Goal: Task Accomplishment & Management: Manage account settings

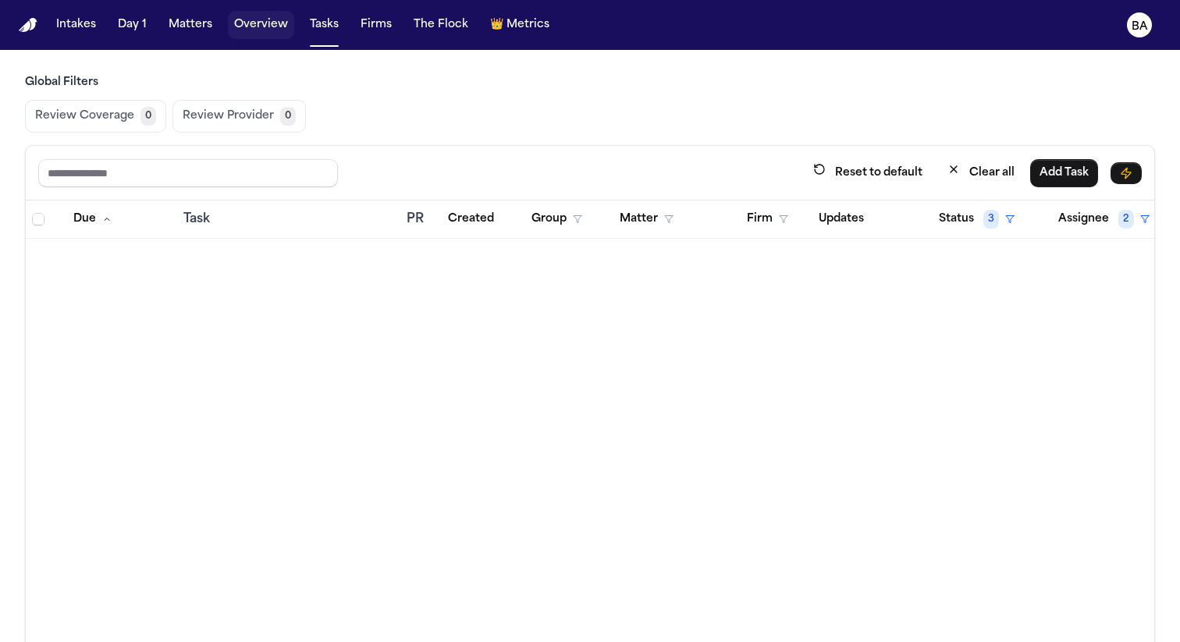
click at [252, 19] on button "Overview" at bounding box center [261, 25] width 66 height 28
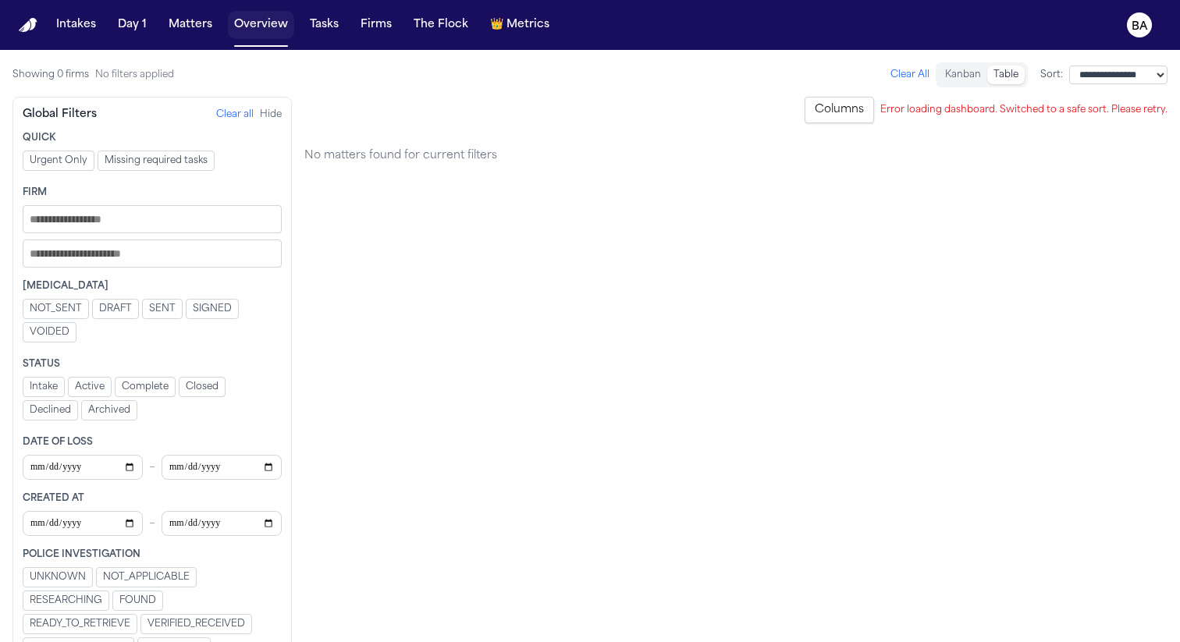
click at [265, 23] on button "Overview" at bounding box center [261, 25] width 66 height 28
click at [891, 69] on button "Clear All" at bounding box center [910, 75] width 39 height 12
click at [222, 114] on button "Clear all" at bounding box center [234, 114] width 37 height 12
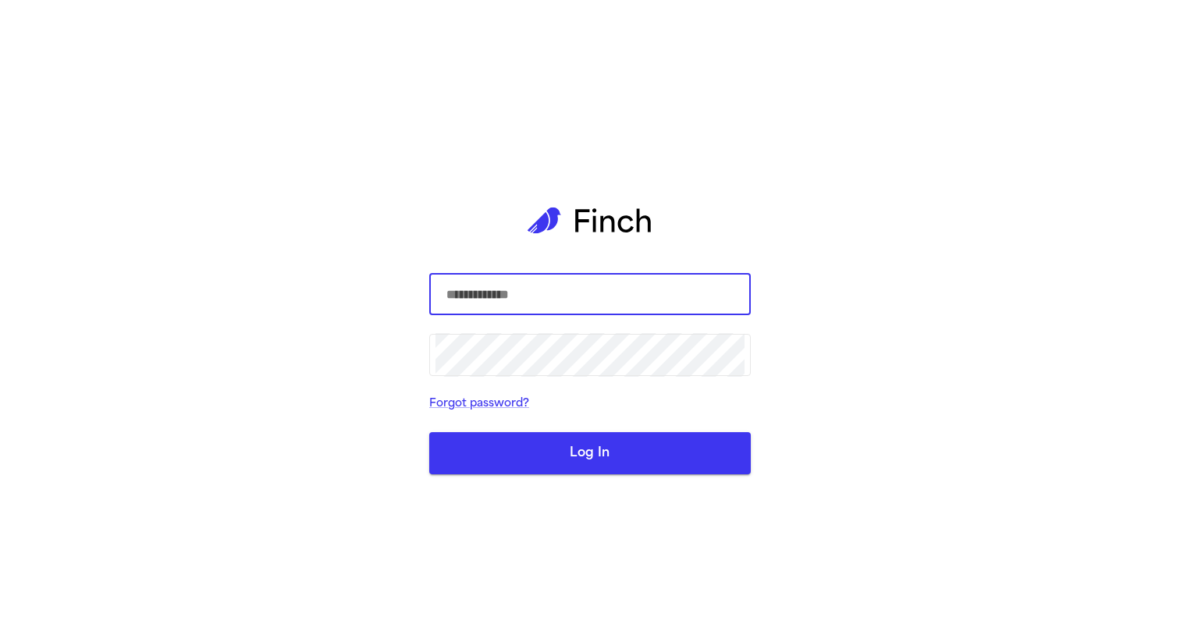
click at [0, 642] on com-1password-button at bounding box center [0, 642] width 0 height 0
type input "**********"
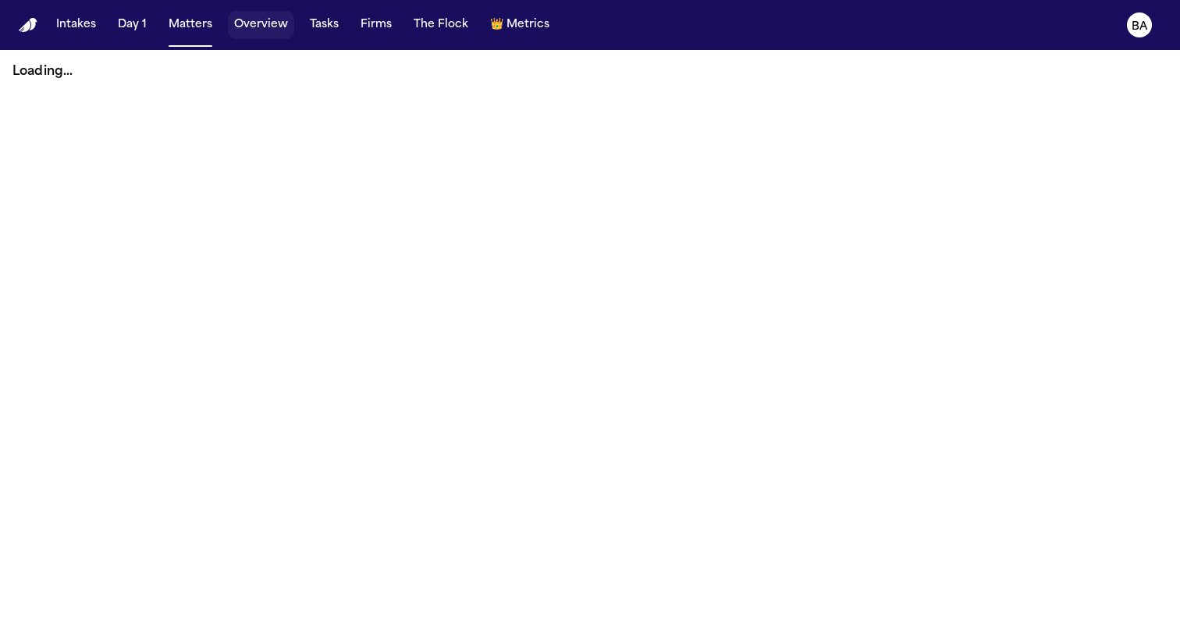
click at [278, 34] on button "Overview" at bounding box center [261, 25] width 66 height 28
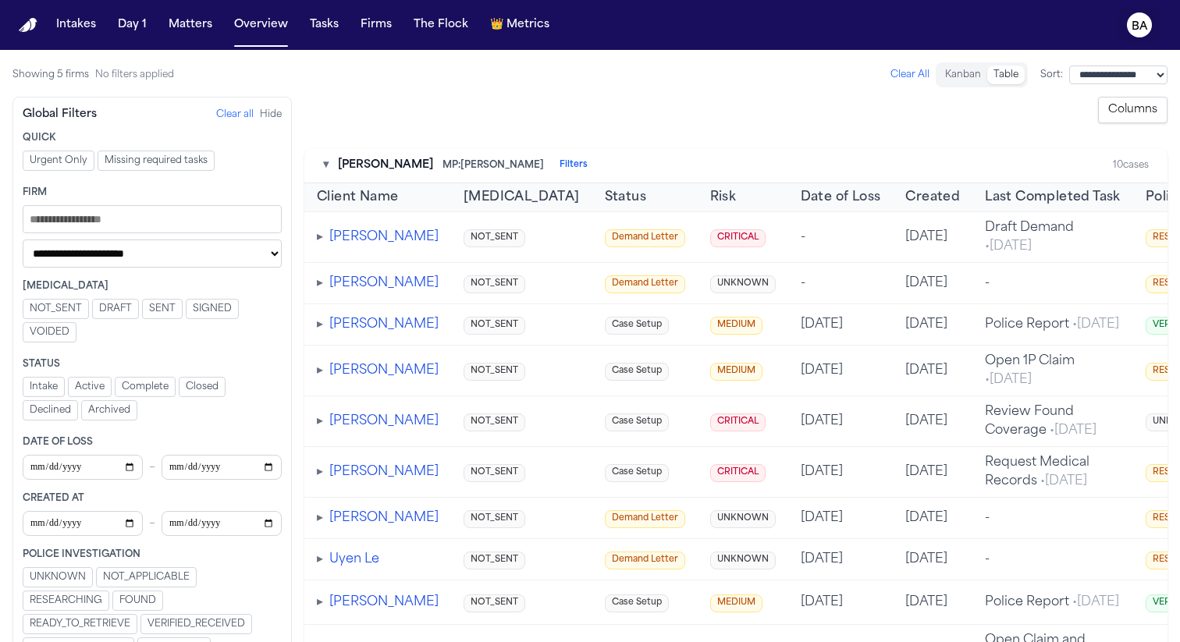
click at [1142, 28] on text "BA" at bounding box center [1140, 26] width 16 height 11
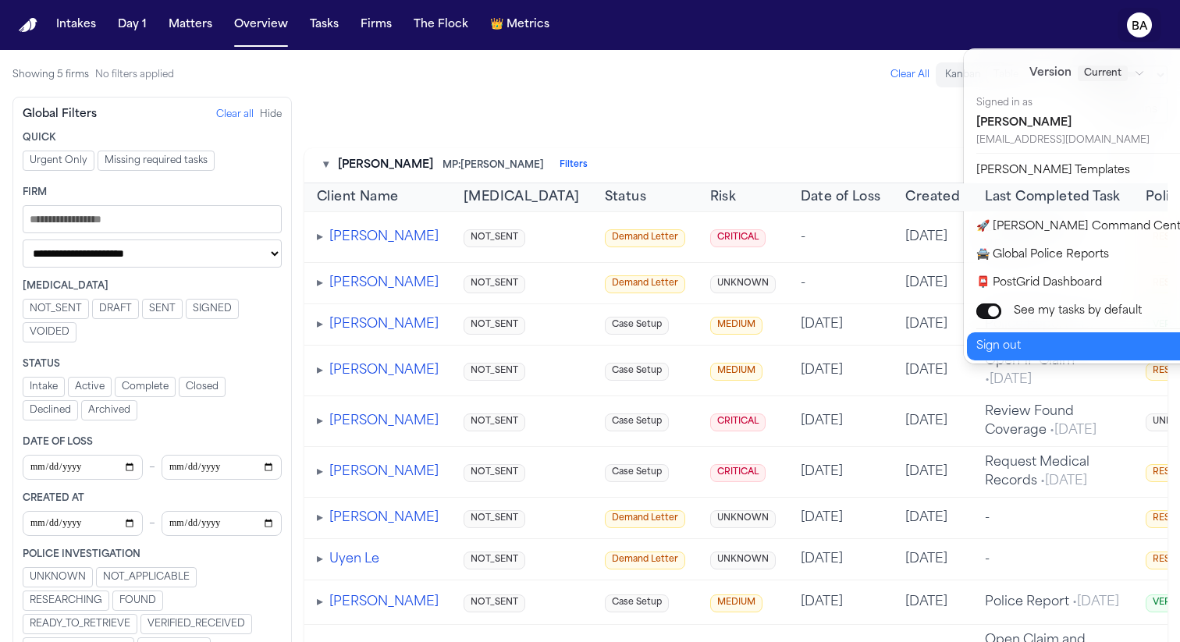
click at [1080, 343] on button "Sign out" at bounding box center [1097, 347] width 260 height 28
